Goal: Use online tool/utility: Utilize a website feature to perform a specific function

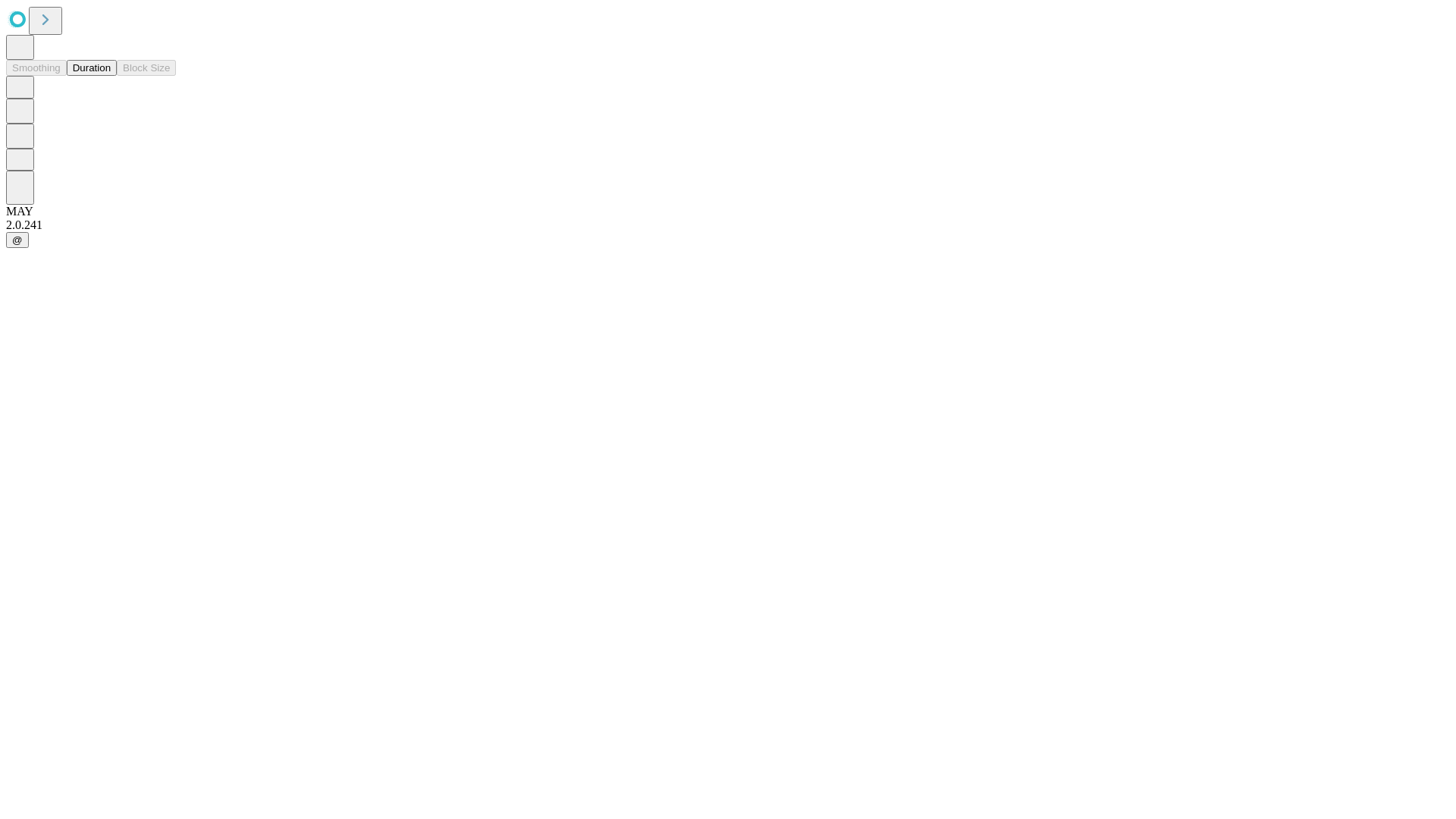
click at [111, 76] on button "Duration" at bounding box center [92, 67] width 50 height 16
click at [170, 354] on input "text" at bounding box center [116, 361] width 108 height 15
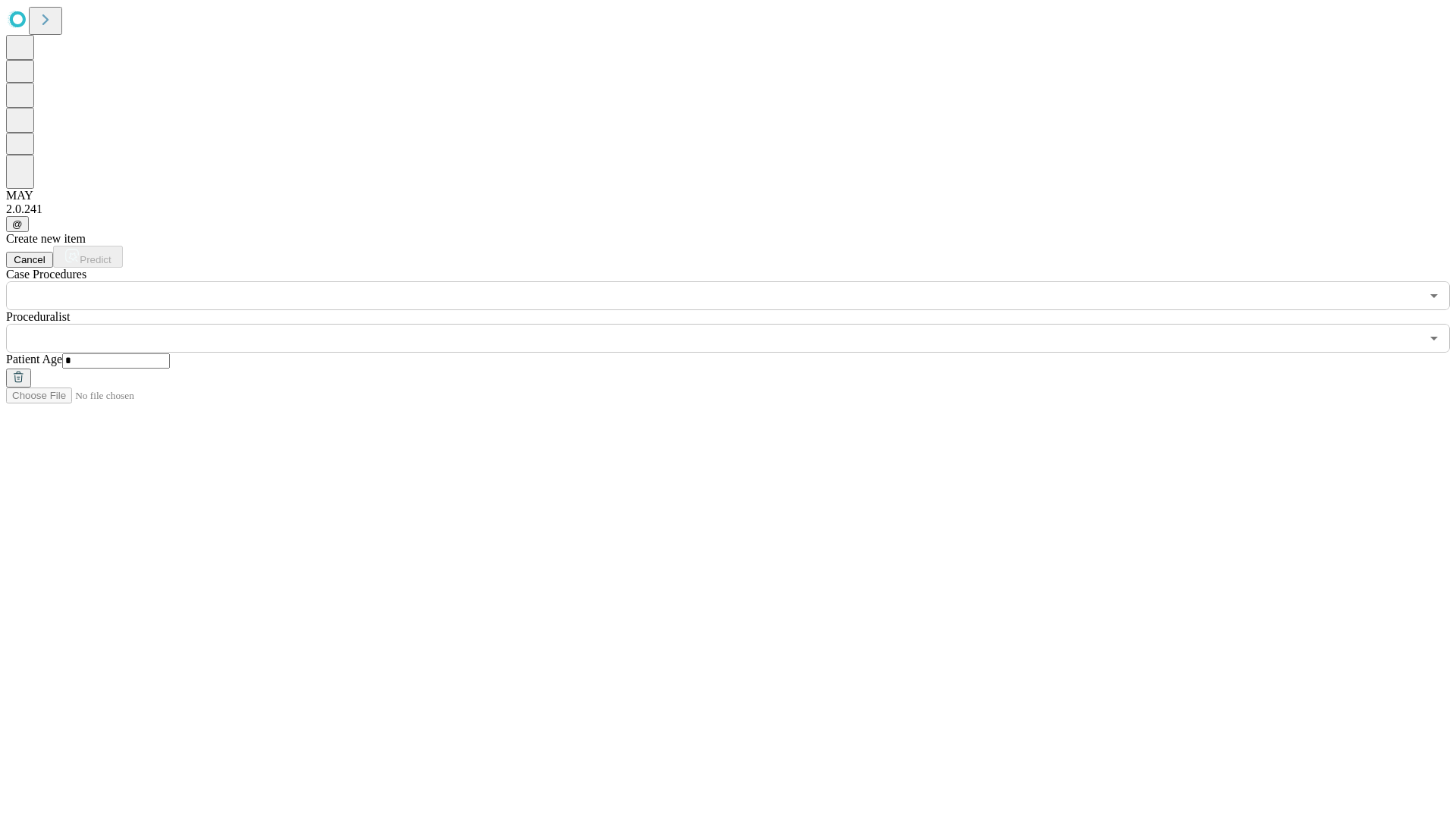
type input "*"
click at [739, 324] on input "text" at bounding box center [712, 338] width 1414 height 29
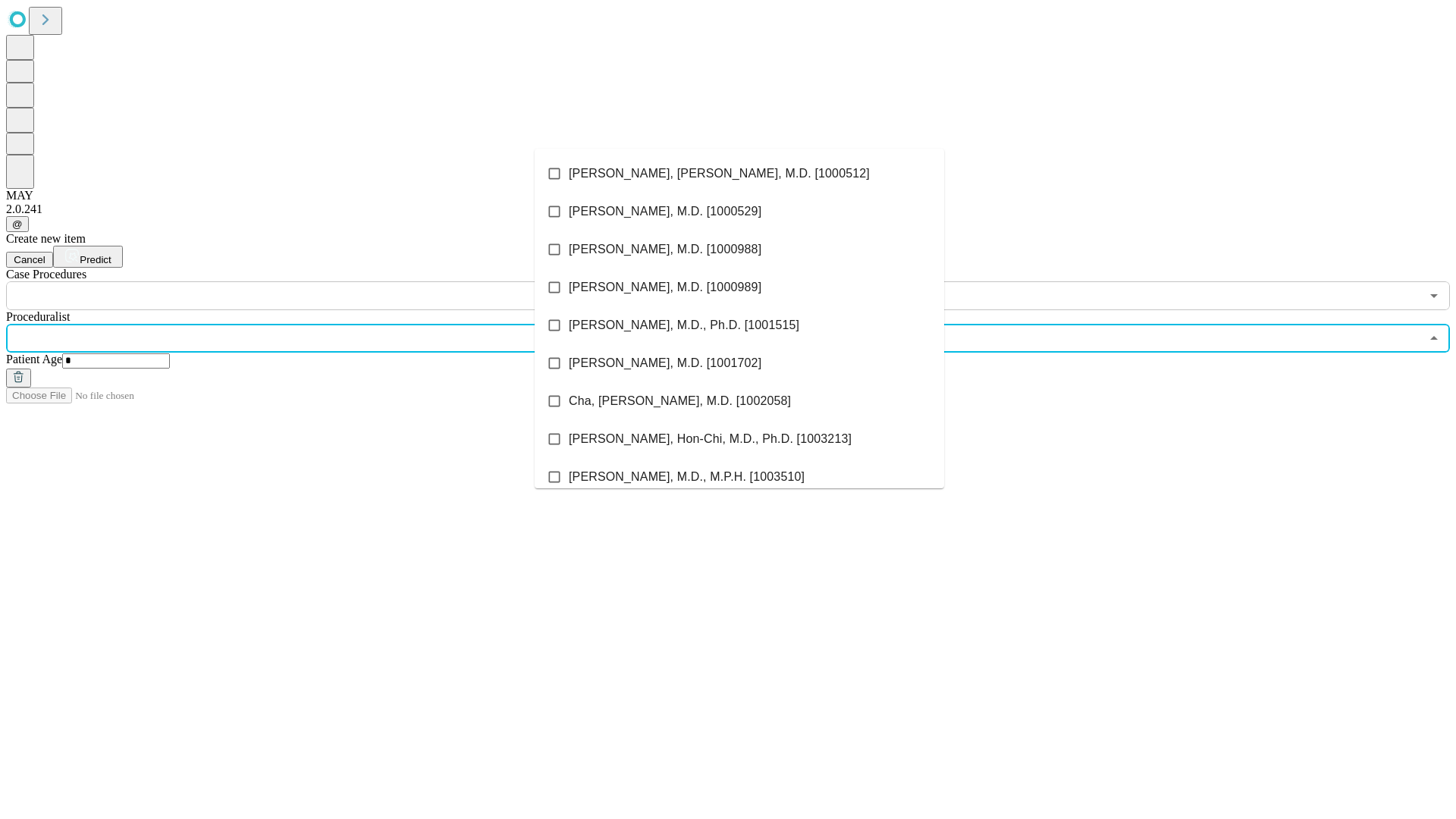
click at [740, 174] on li "[PERSON_NAME], [PERSON_NAME], M.D. [1000512]" at bounding box center [739, 174] width 409 height 38
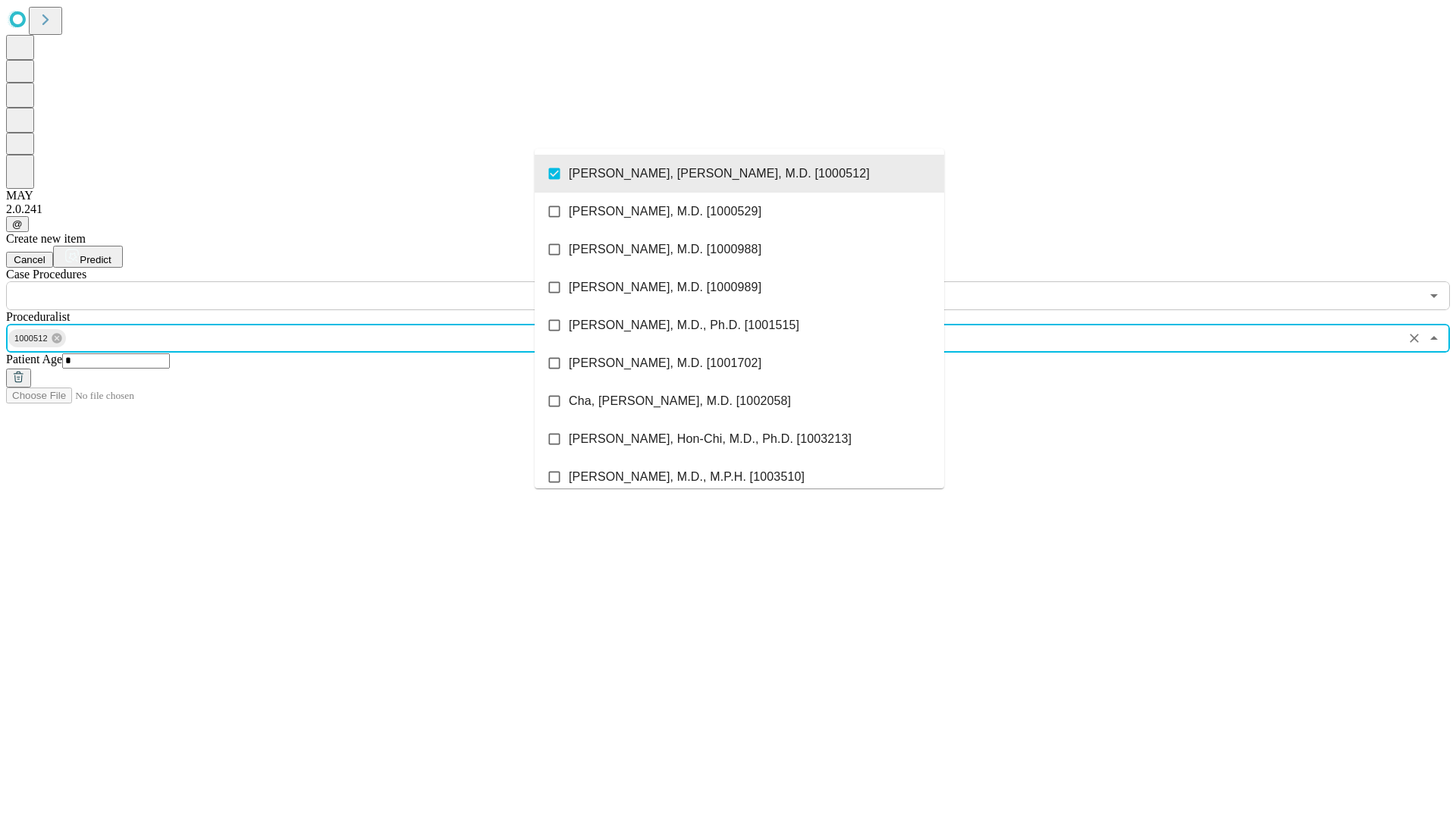
click at [319, 282] on input "text" at bounding box center [712, 296] width 1414 height 29
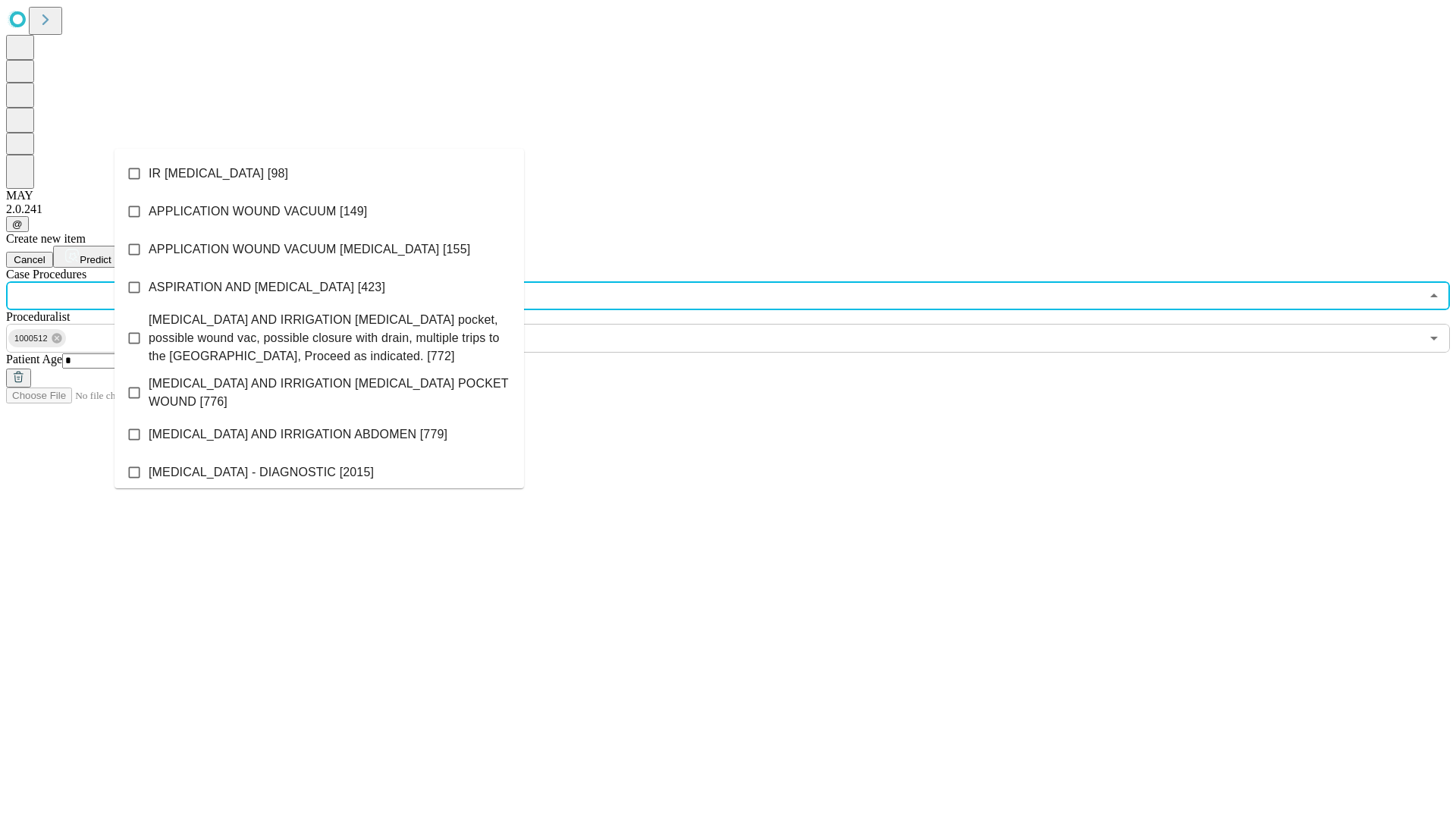
click at [319, 174] on li "IR [MEDICAL_DATA] [98]" at bounding box center [319, 174] width 409 height 38
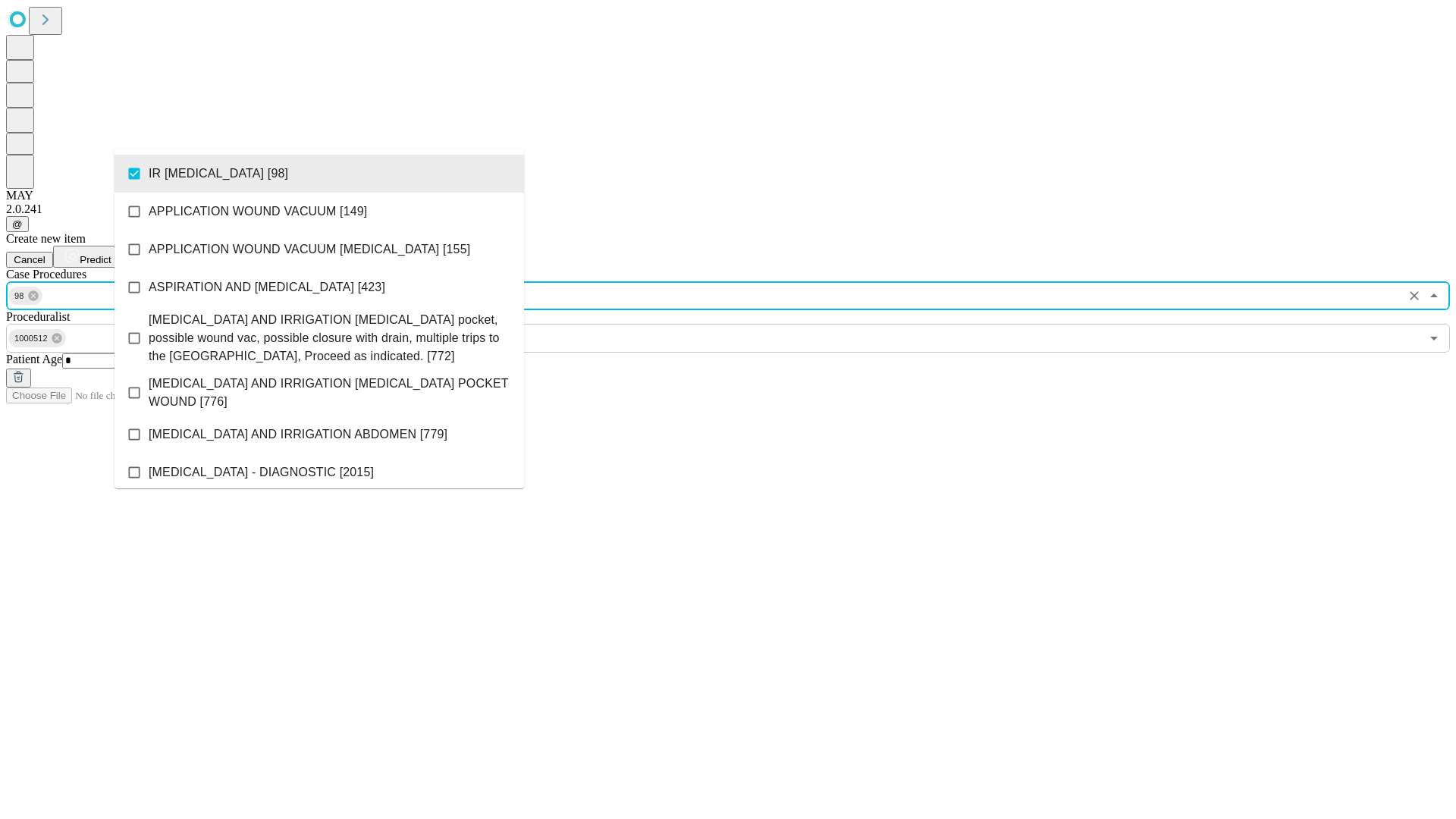
click at [111, 254] on span "Predict" at bounding box center [95, 260] width 31 height 12
